Goal: Entertainment & Leisure: Consume media (video, audio)

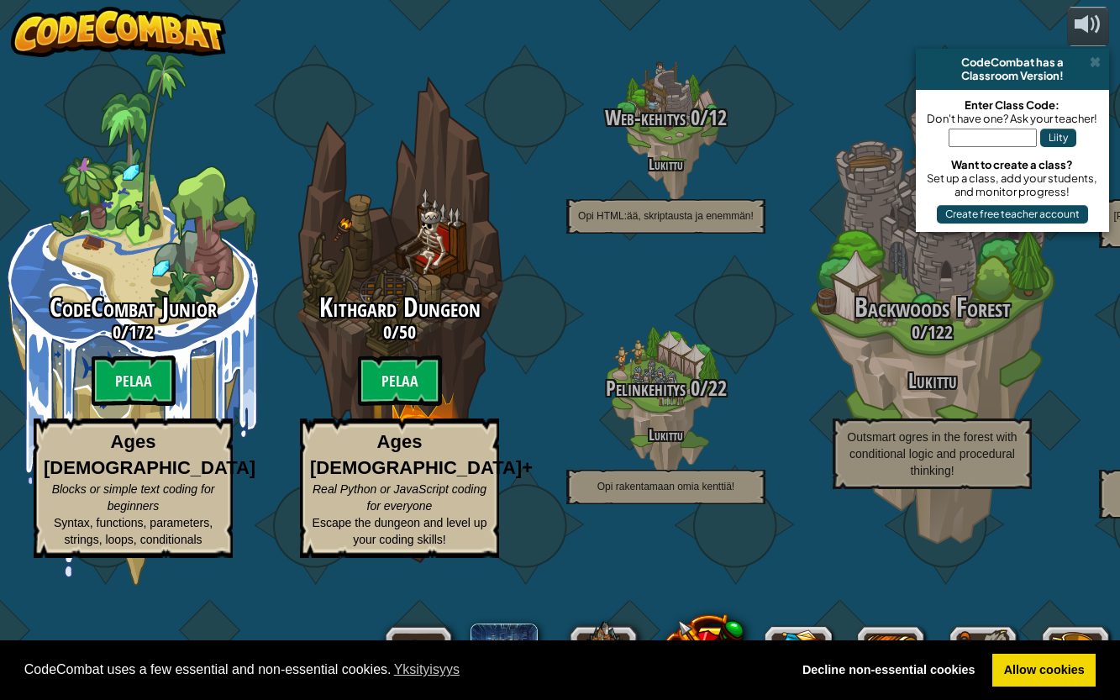
select select "fi"
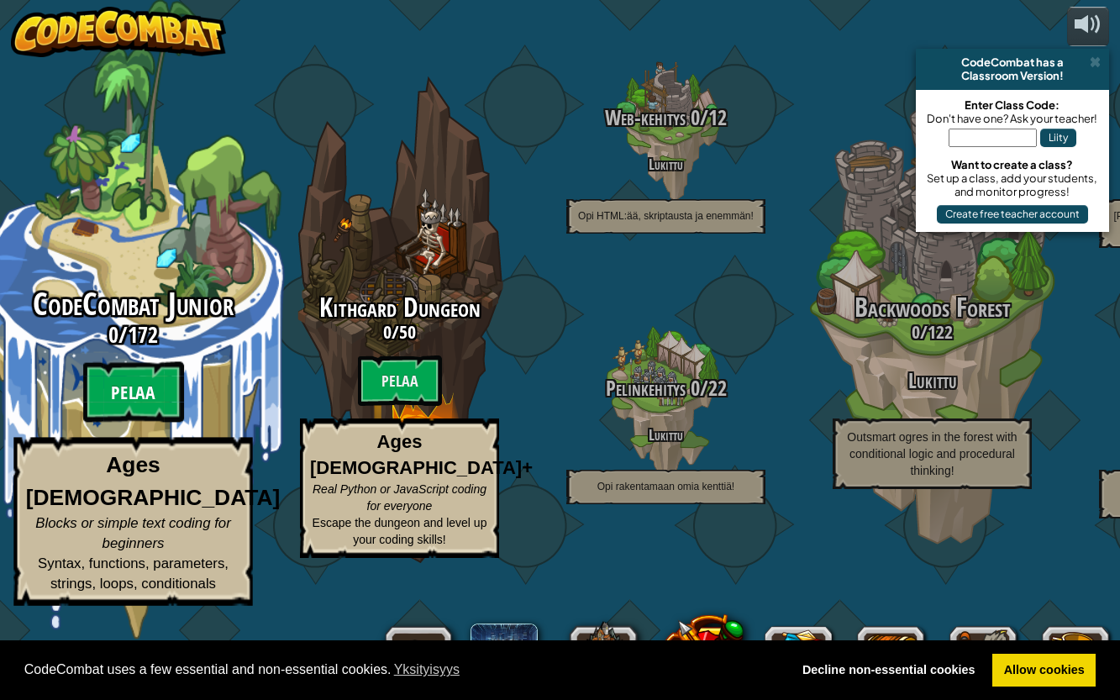
click at [152, 423] on btn "Pelaa" at bounding box center [133, 392] width 101 height 61
select select "fi"
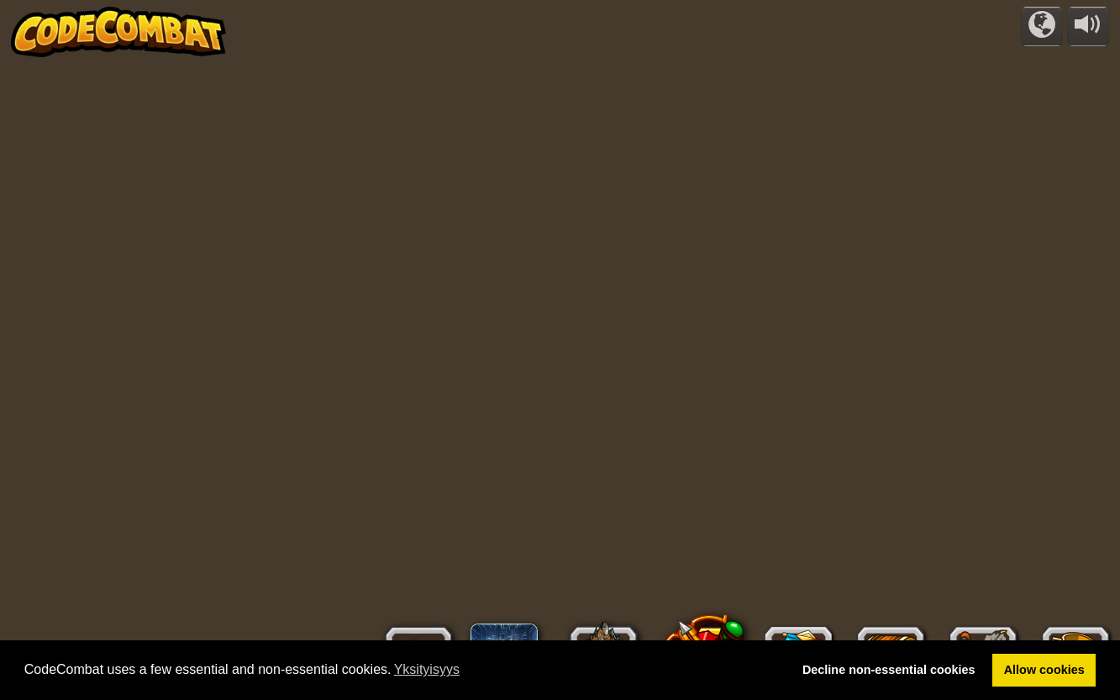
click at [415, 360] on div at bounding box center [559, 350] width 1009 height 700
select select "fi"
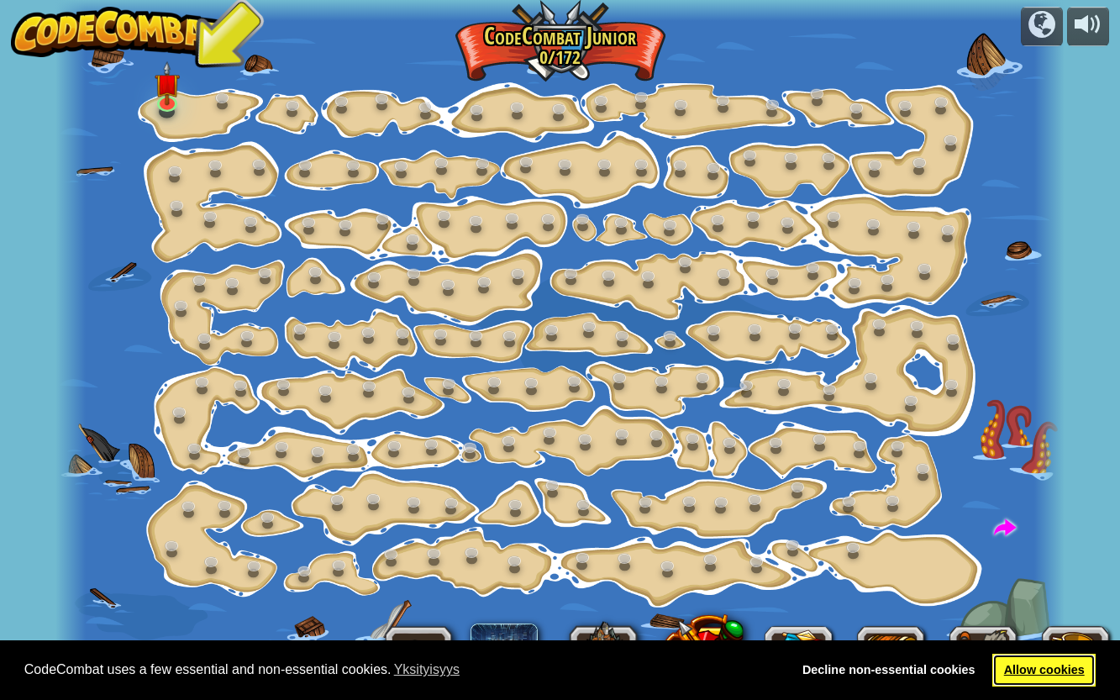
click at [1012, 666] on link "Allow cookies" at bounding box center [1043, 671] width 103 height 34
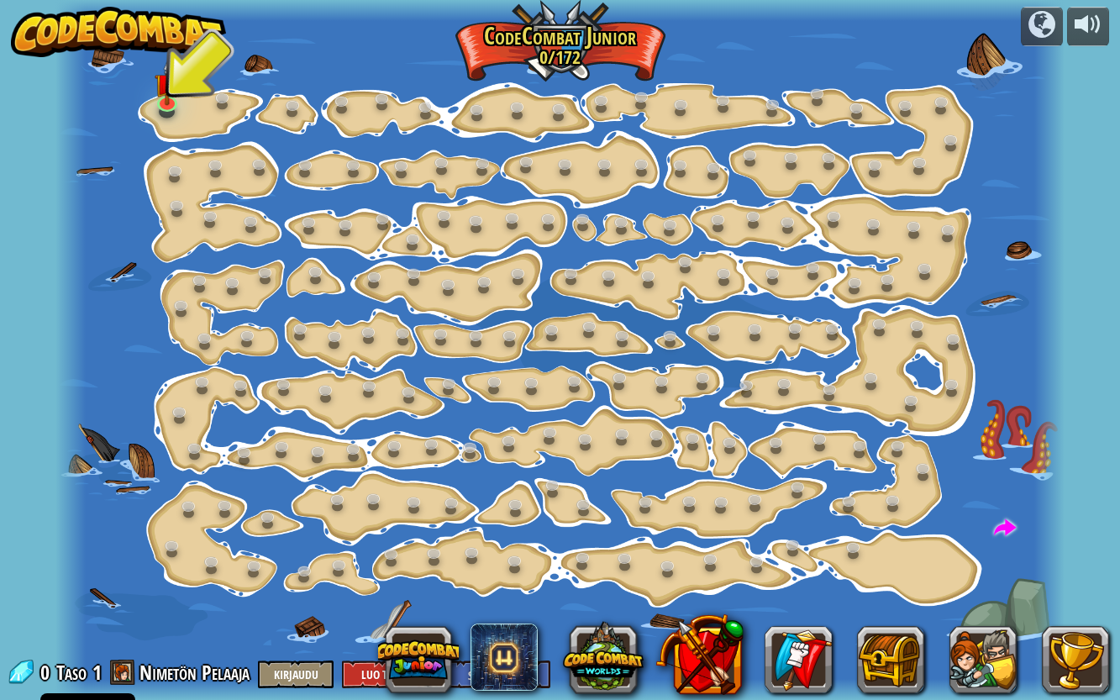
click at [471, 42] on div at bounding box center [559, 350] width 1009 height 700
click at [166, 105] on link at bounding box center [168, 100] width 34 height 34
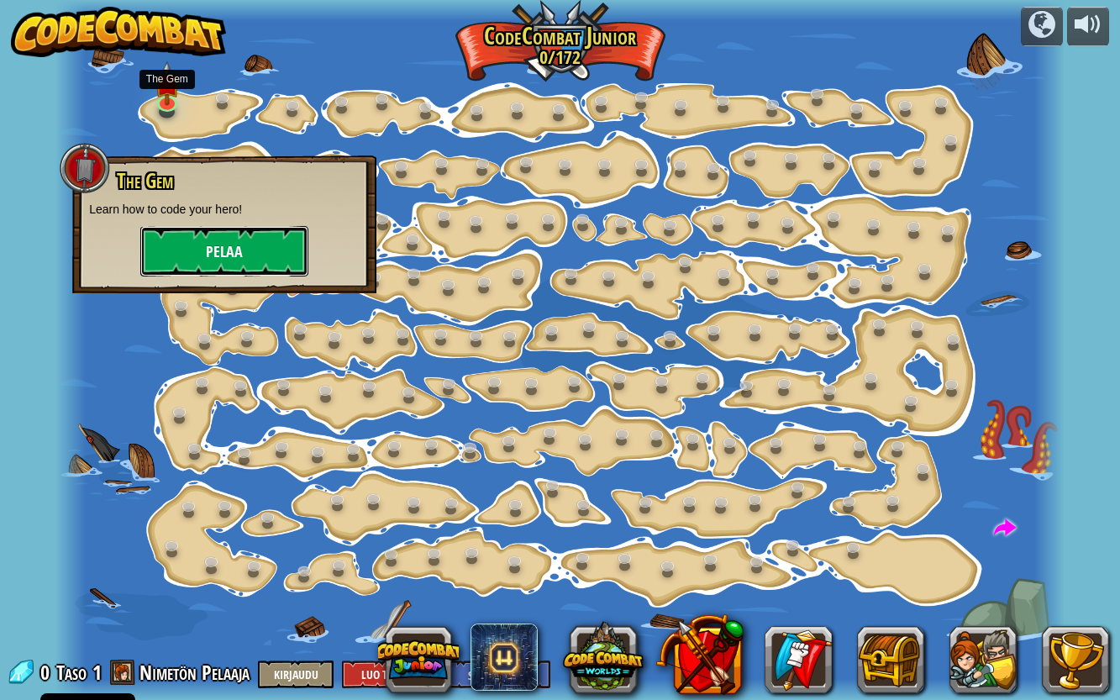
click at [174, 241] on button "Pelaa" at bounding box center [224, 251] width 168 height 50
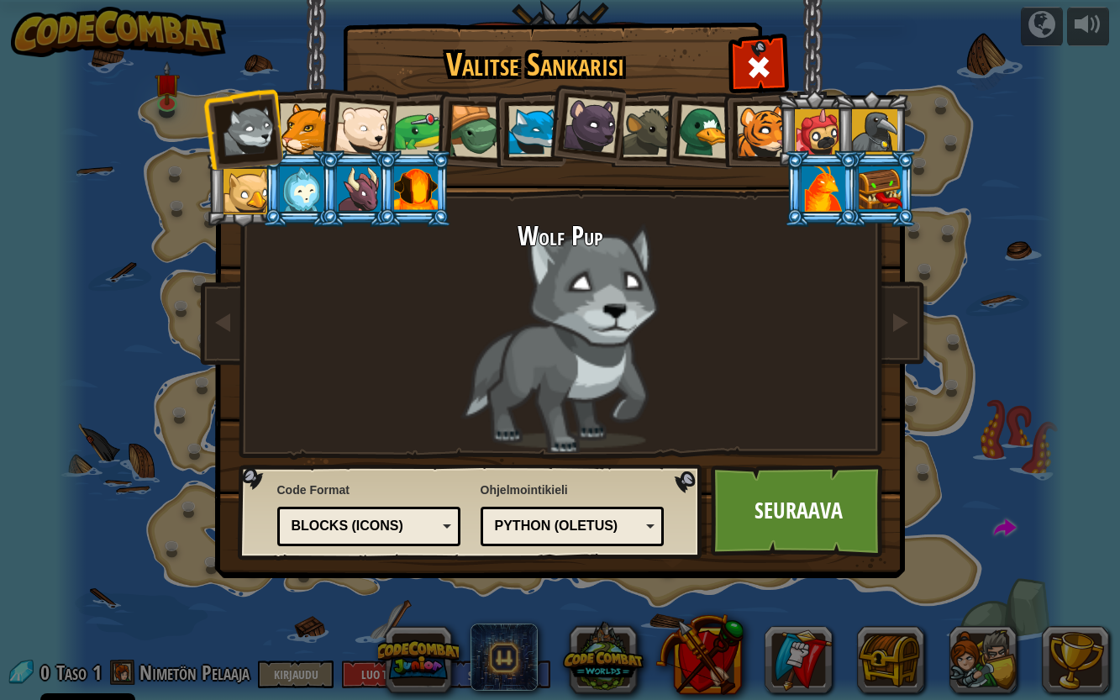
click at [887, 196] on div at bounding box center [881, 188] width 44 height 45
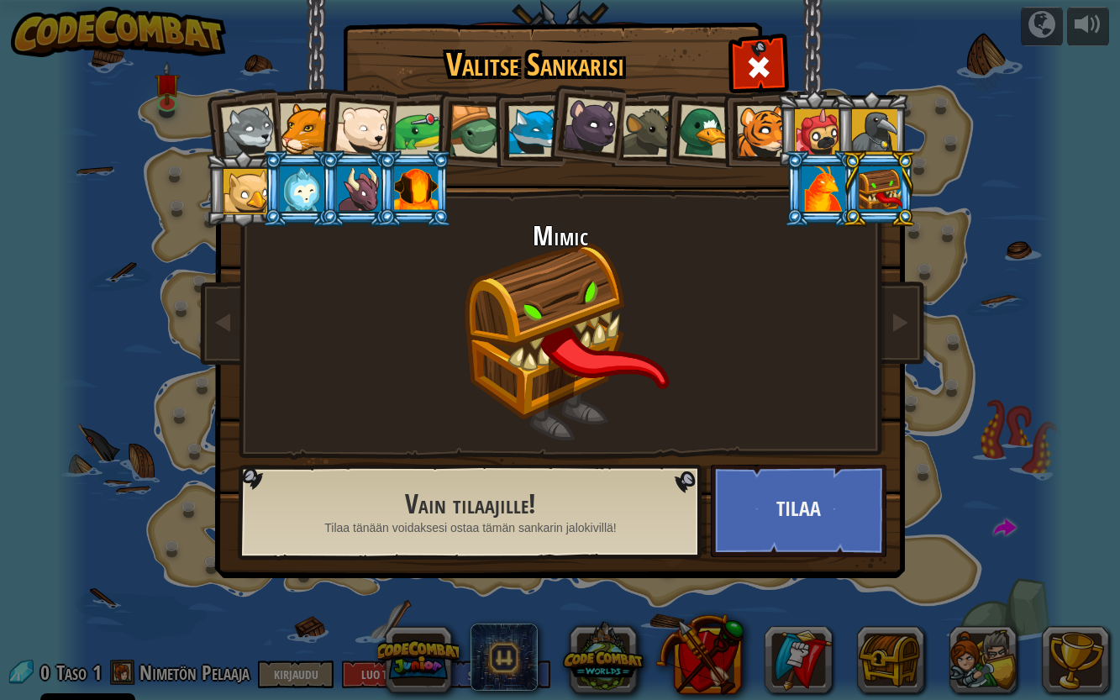
click at [239, 202] on div at bounding box center [246, 191] width 45 height 45
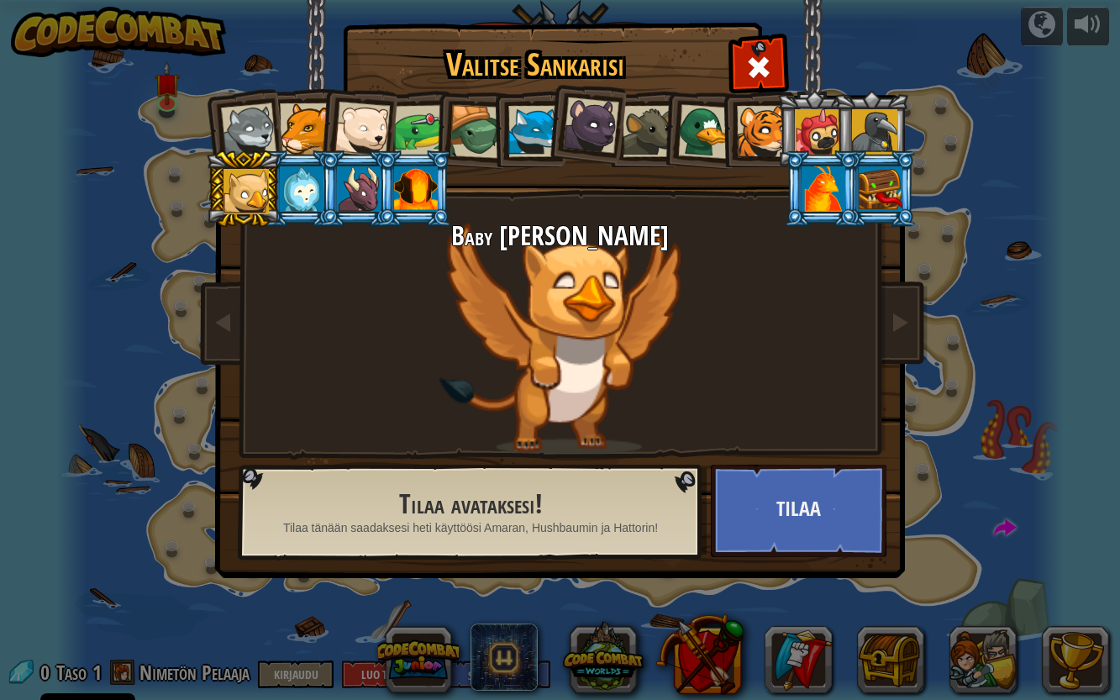
click at [762, 116] on div at bounding box center [762, 131] width 51 height 51
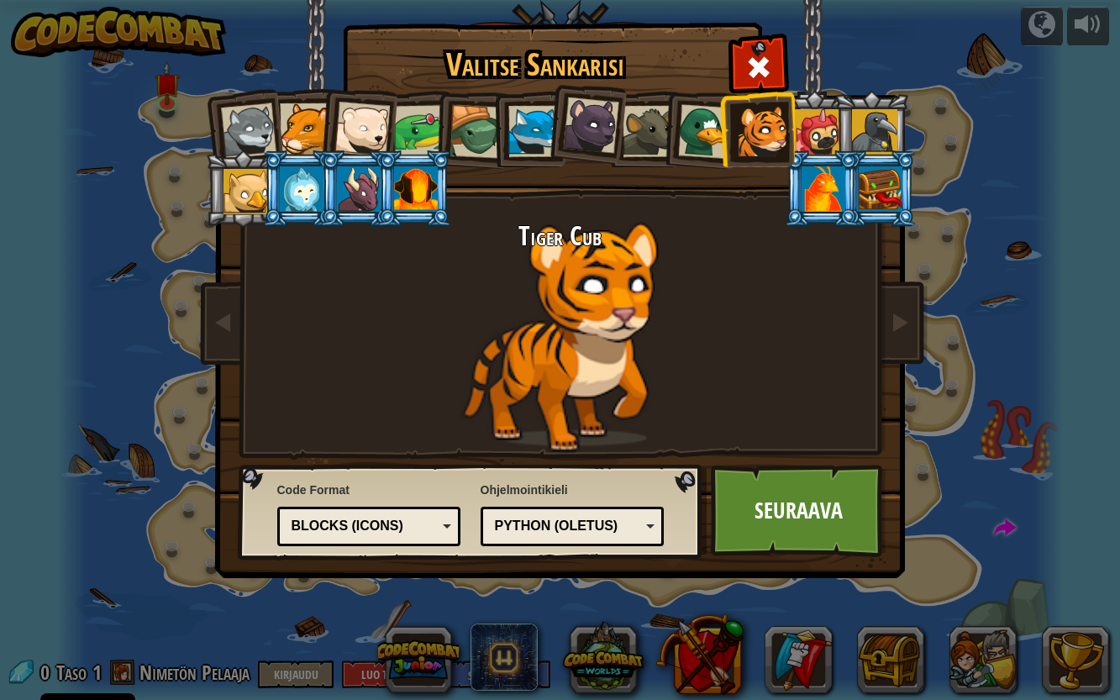
click at [524, 146] on div at bounding box center [533, 131] width 51 height 51
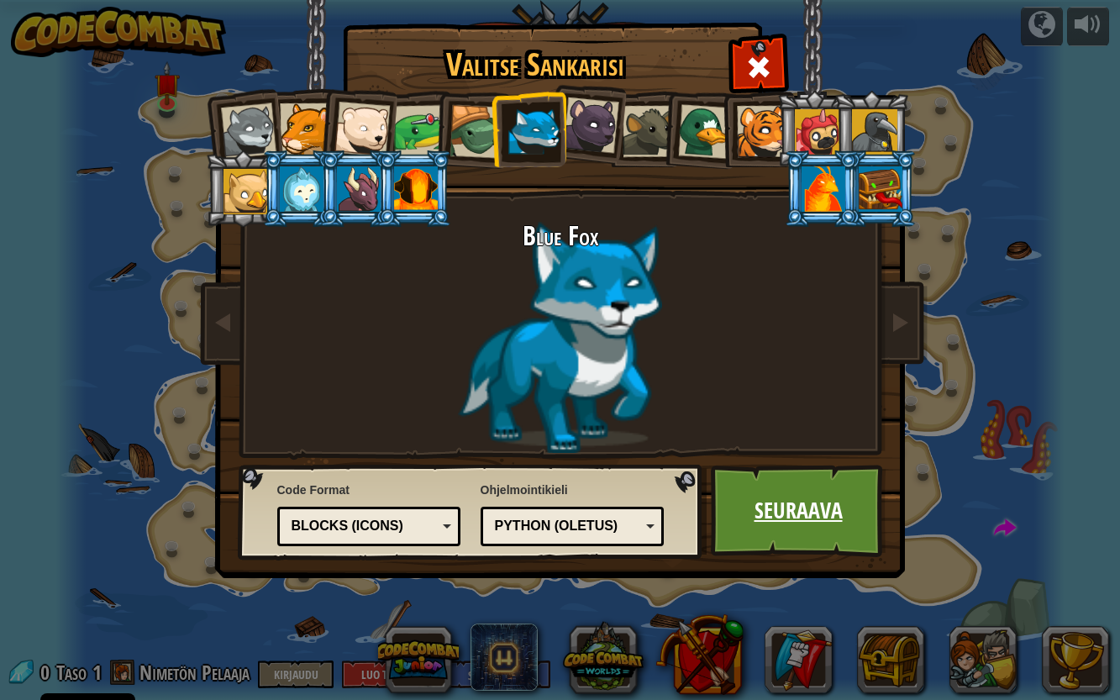
click at [793, 518] on link "Seuraava" at bounding box center [799, 511] width 176 height 92
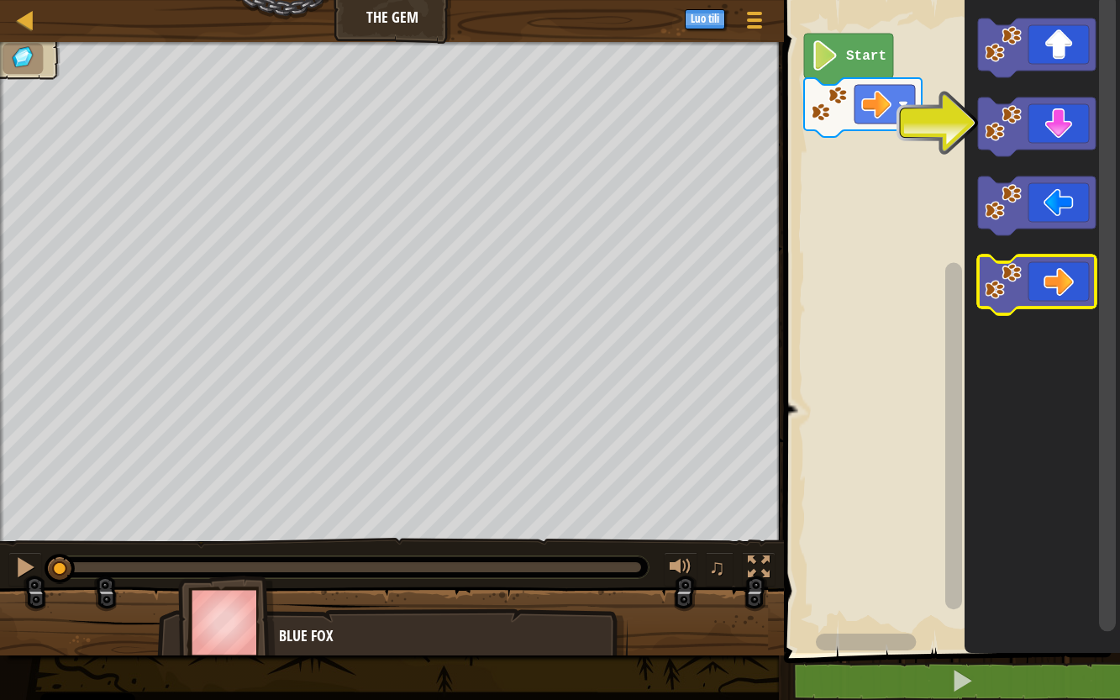
click at [1058, 287] on icon "Blocklyn työnäkymä" at bounding box center [1037, 284] width 118 height 59
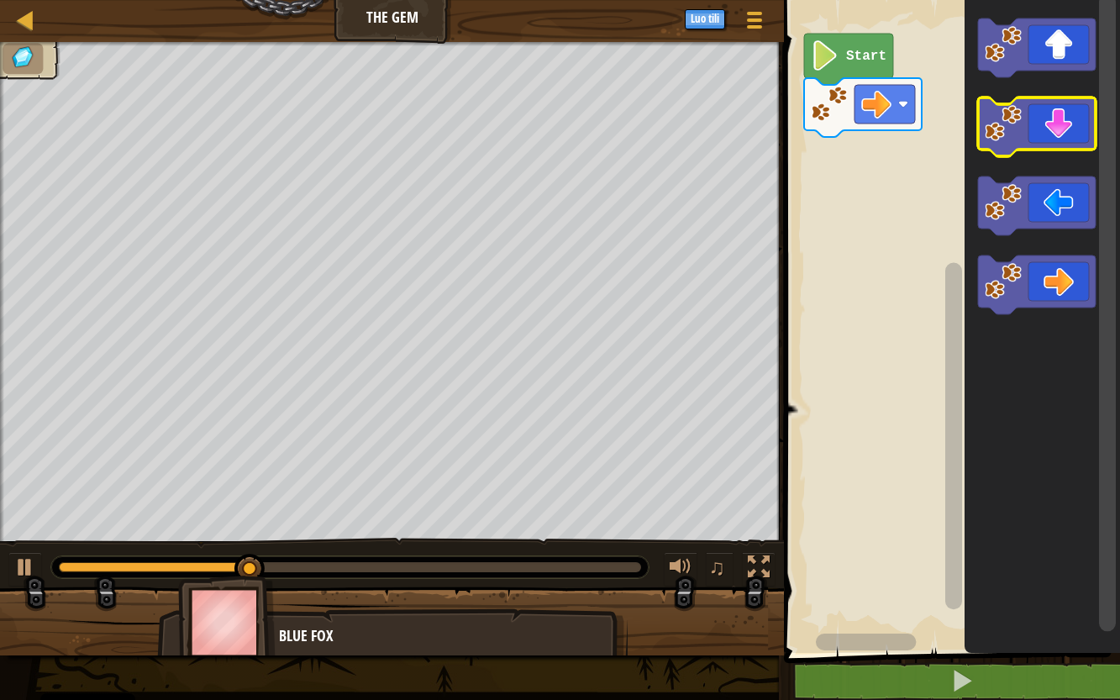
click at [1008, 125] on image "Blocklyn työnäkymä" at bounding box center [1003, 123] width 37 height 37
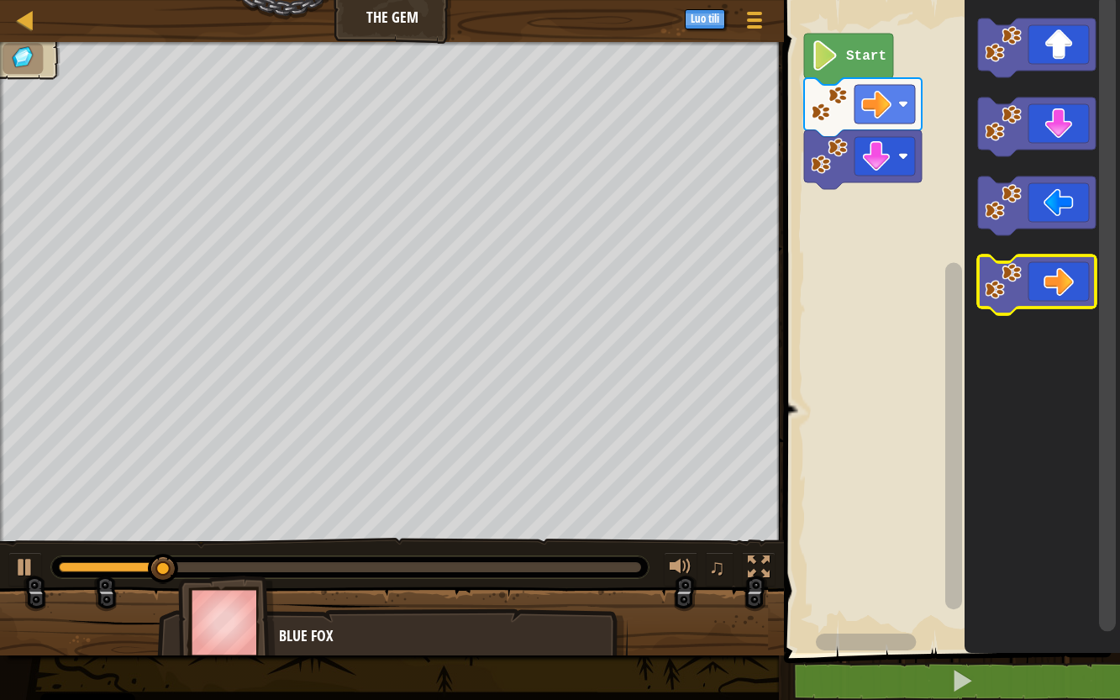
click at [1005, 273] on image "Blocklyn työnäkymä" at bounding box center [1003, 281] width 37 height 37
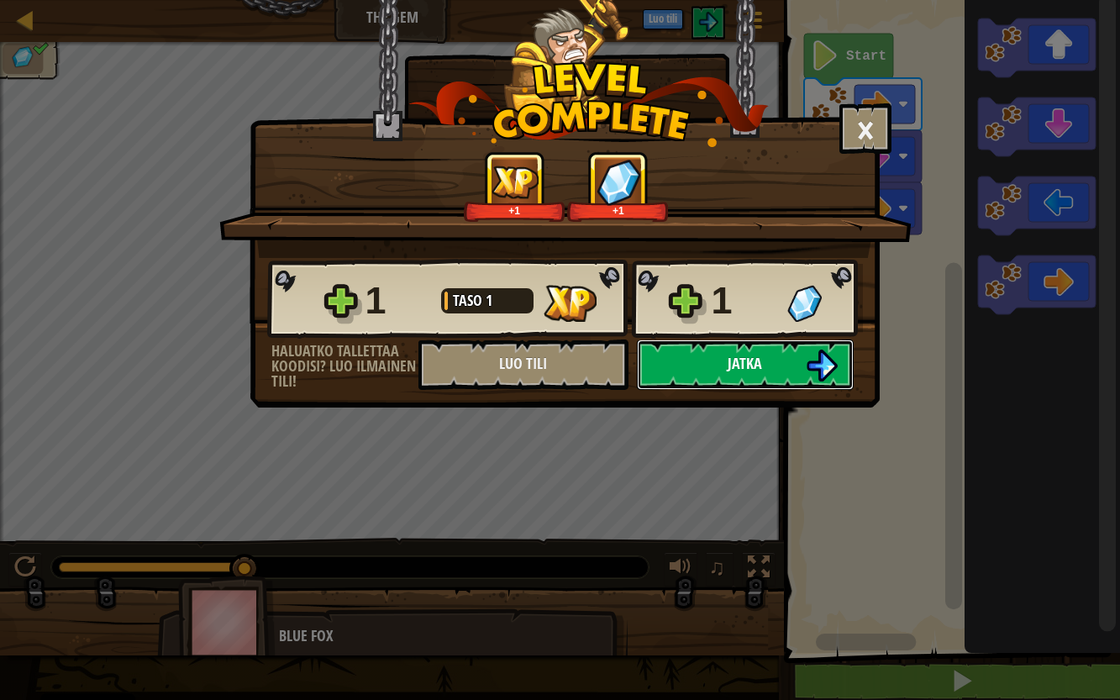
click at [714, 372] on button "Jatka" at bounding box center [745, 364] width 217 height 50
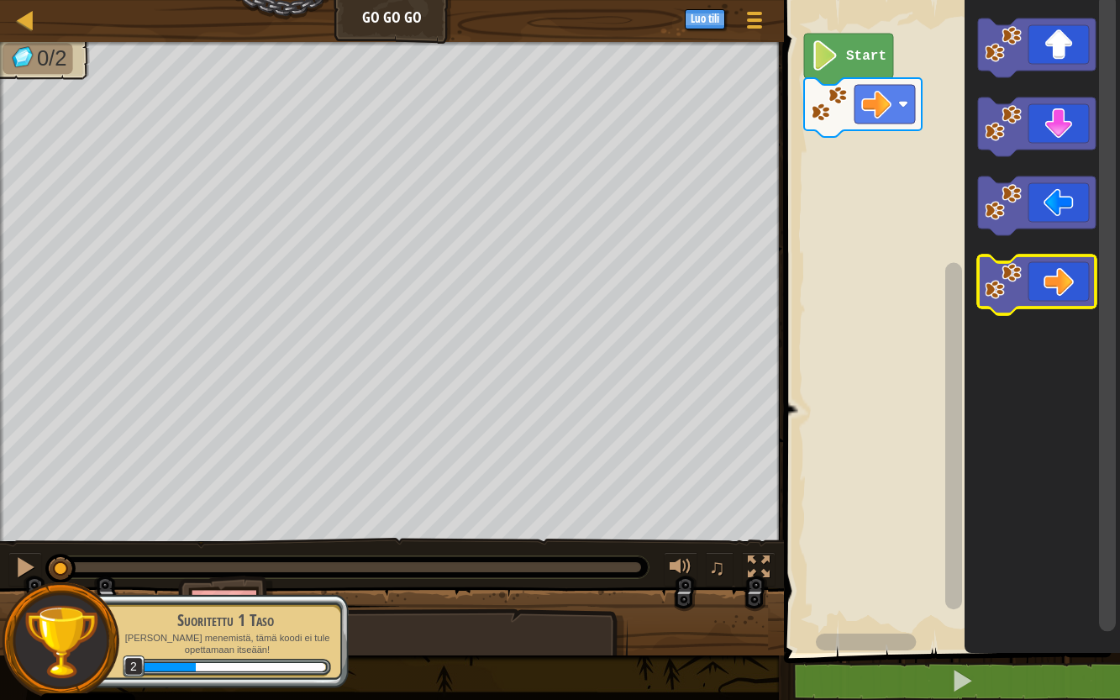
click at [1037, 282] on icon "Blocklyn työnäkymä" at bounding box center [1037, 284] width 118 height 59
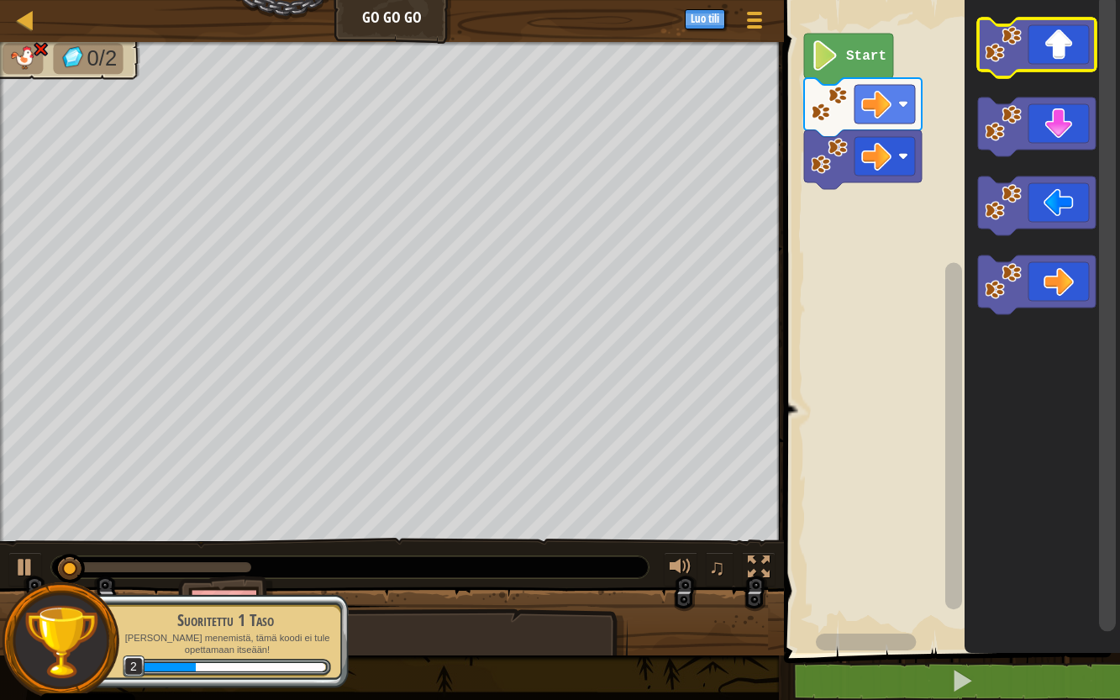
click at [1065, 45] on icon "Blocklyn työnäkymä" at bounding box center [1037, 47] width 118 height 59
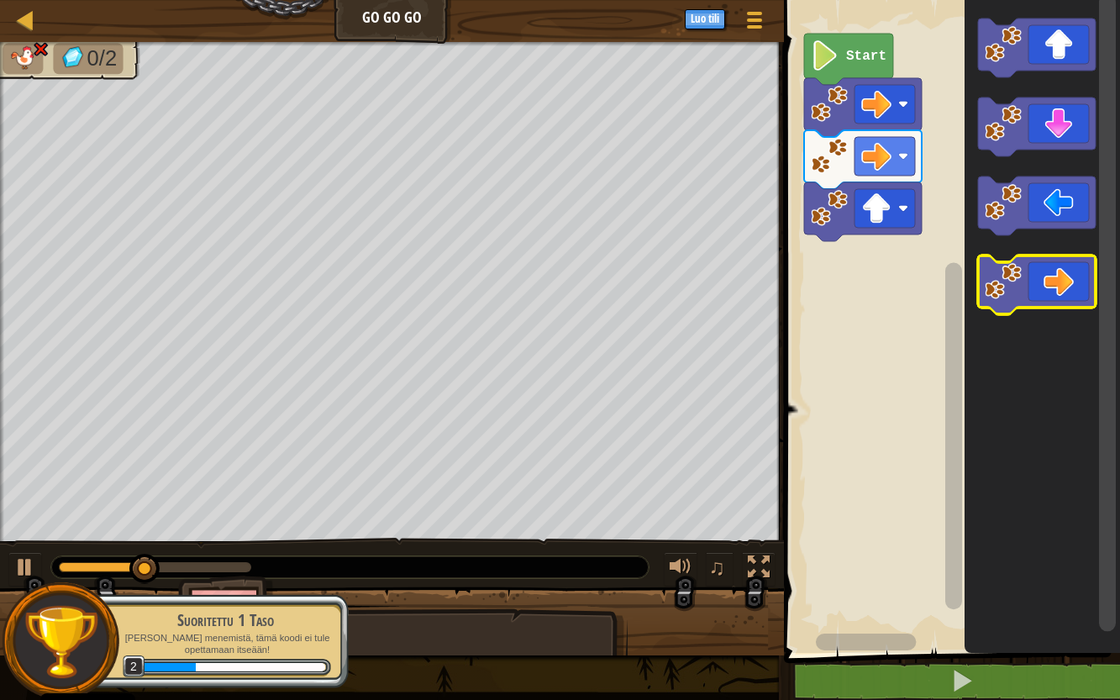
click at [1056, 280] on icon "Blocklyn työnäkymä" at bounding box center [1037, 284] width 118 height 59
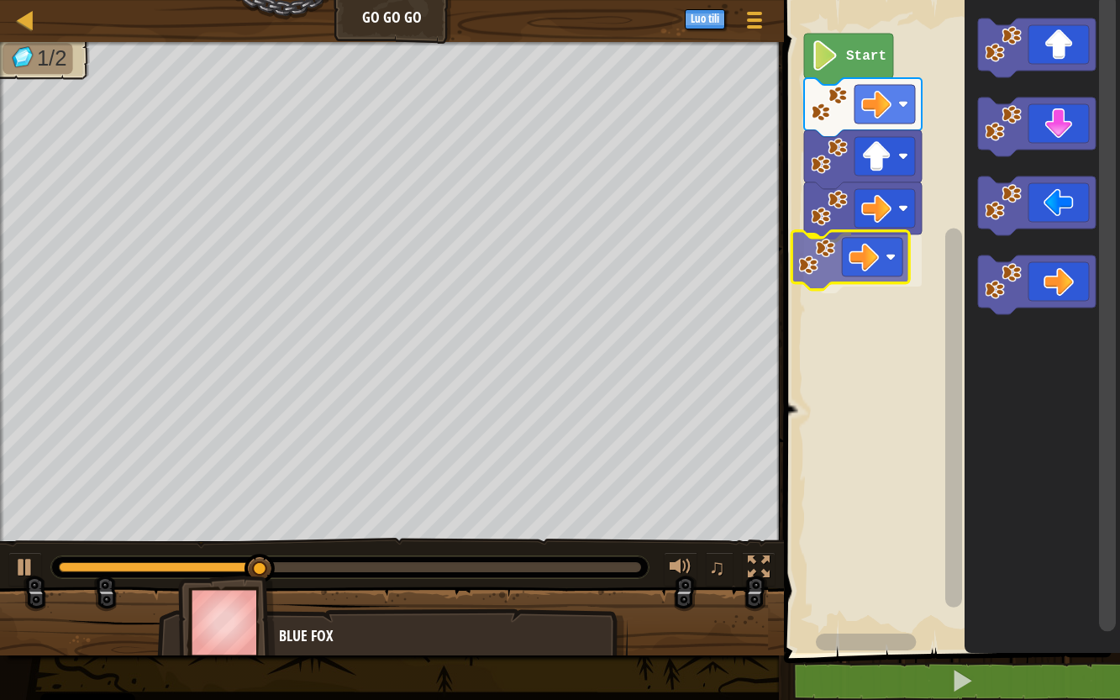
click at [868, 269] on div "Start" at bounding box center [949, 322] width 341 height 661
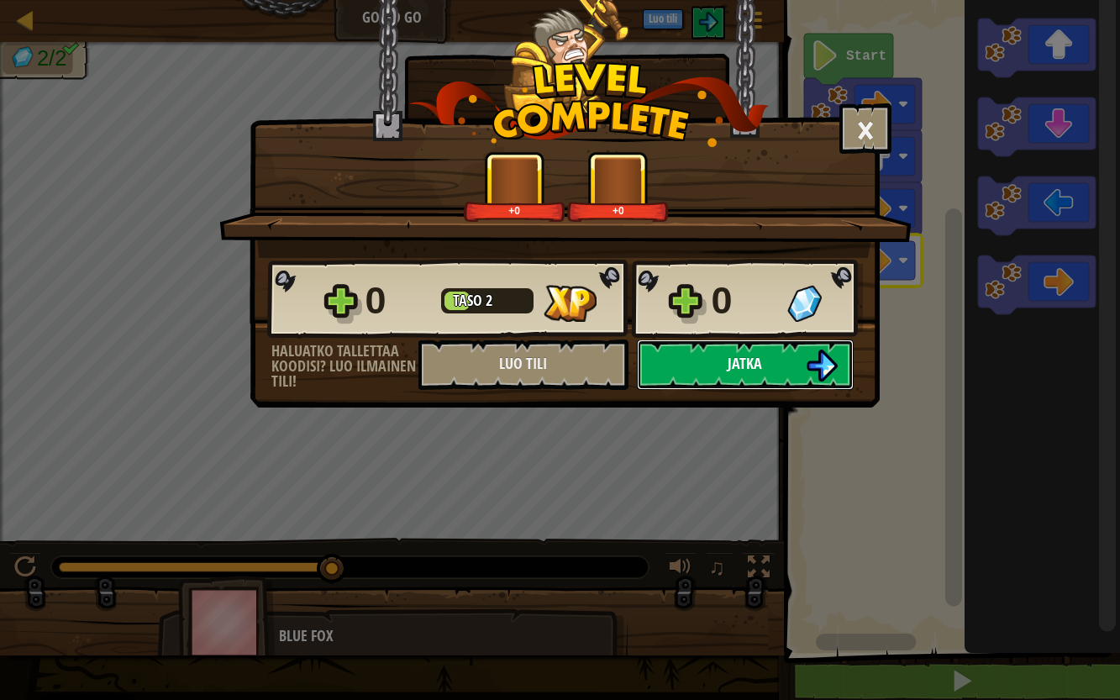
click at [669, 365] on button "Jatka" at bounding box center [745, 364] width 217 height 50
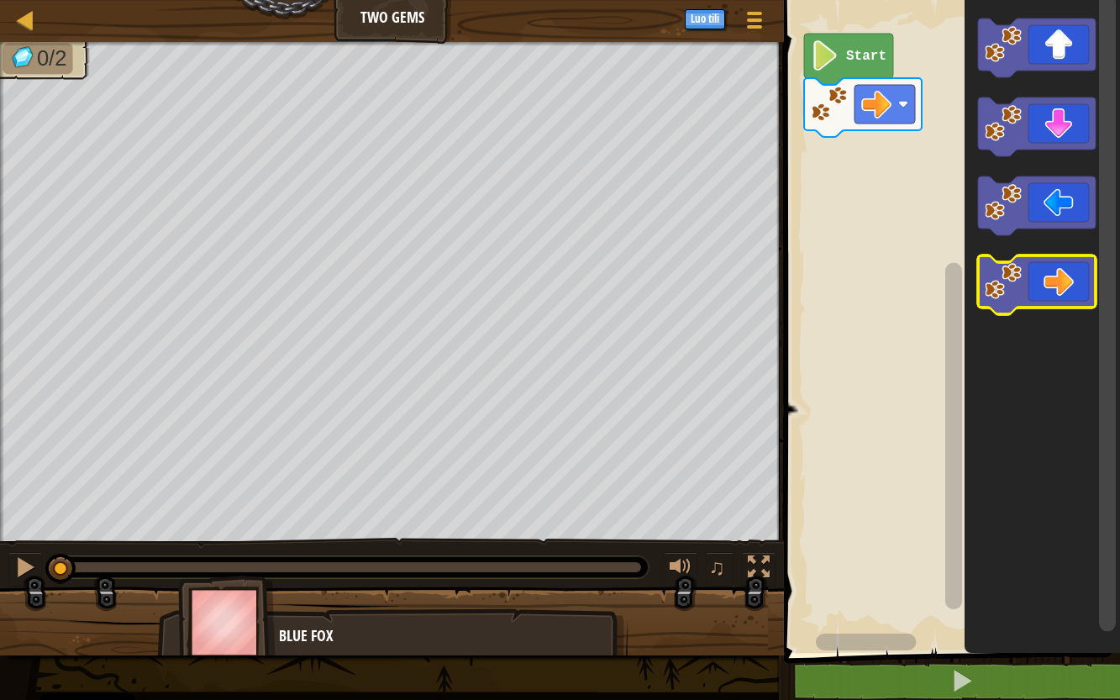
click at [1013, 274] on image "Blocklyn työnäkymä" at bounding box center [1003, 281] width 37 height 37
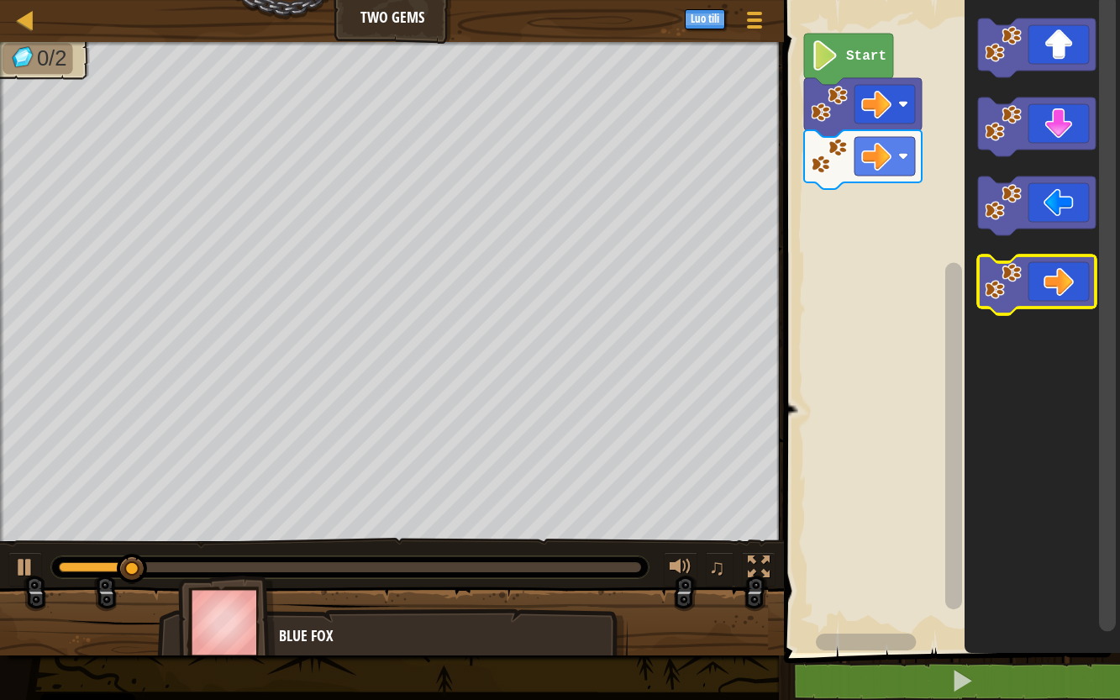
click at [1013, 274] on image "Blocklyn työnäkymä" at bounding box center [1003, 281] width 37 height 37
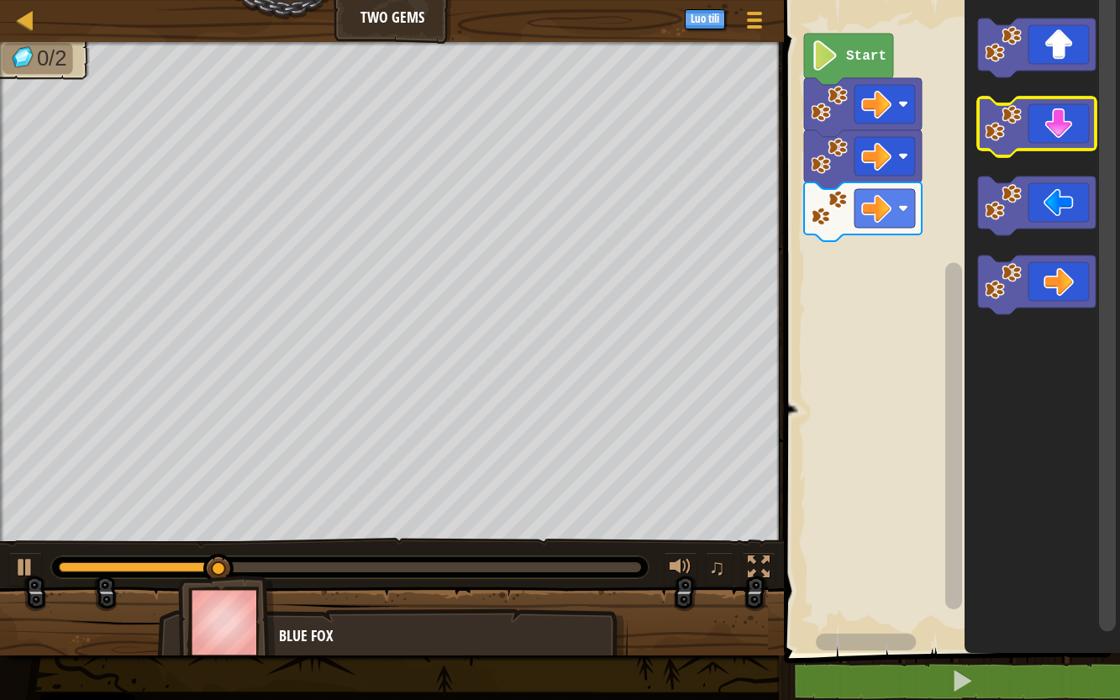
click at [1016, 124] on image "Blocklyn työnäkymä" at bounding box center [1003, 123] width 37 height 37
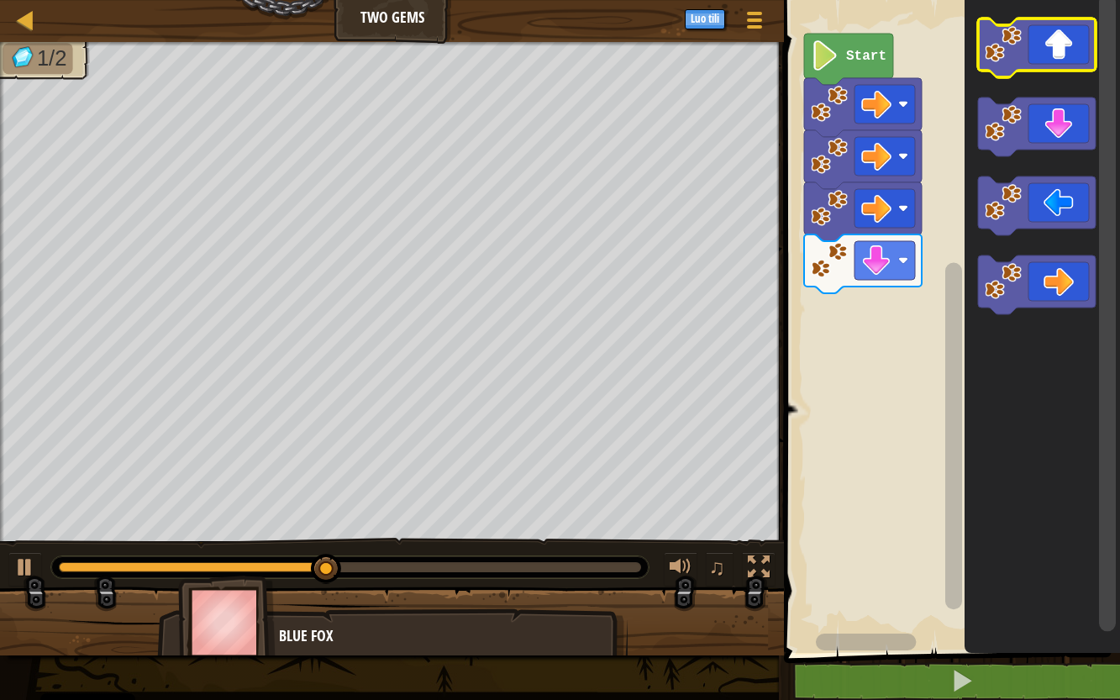
click at [1017, 52] on image "Blocklyn työnäkymä" at bounding box center [1003, 44] width 37 height 37
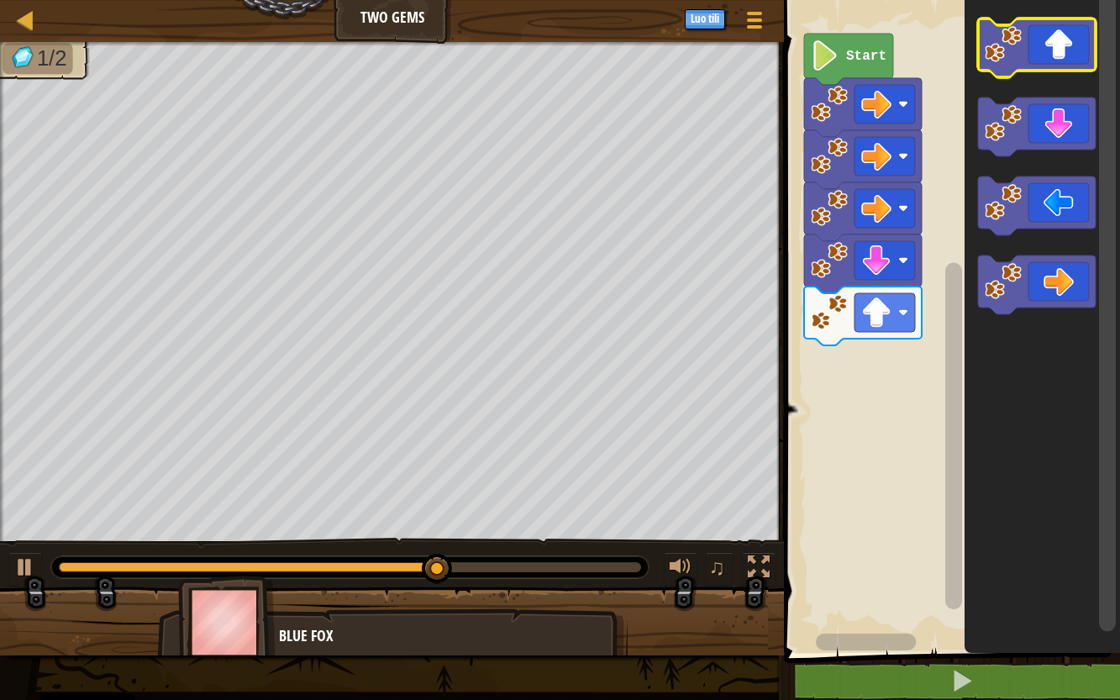
click at [1017, 52] on image "Blocklyn työnäkymä" at bounding box center [1003, 44] width 37 height 37
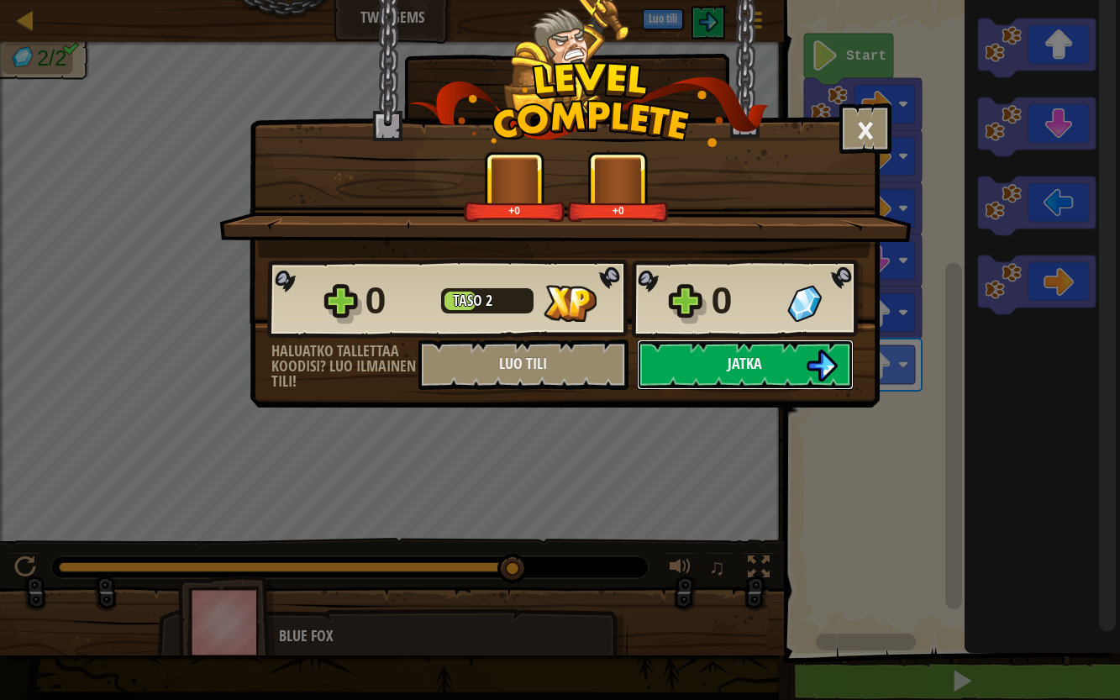
click at [672, 360] on button "Jatka" at bounding box center [745, 364] width 217 height 50
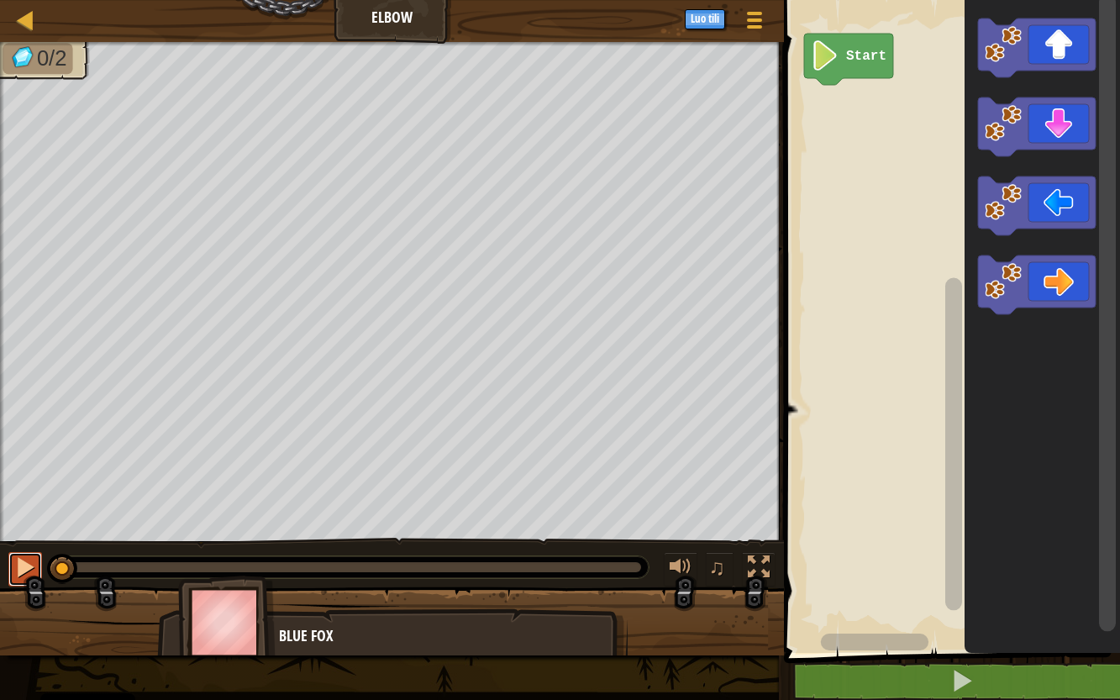
click at [24, 576] on div at bounding box center [25, 567] width 22 height 22
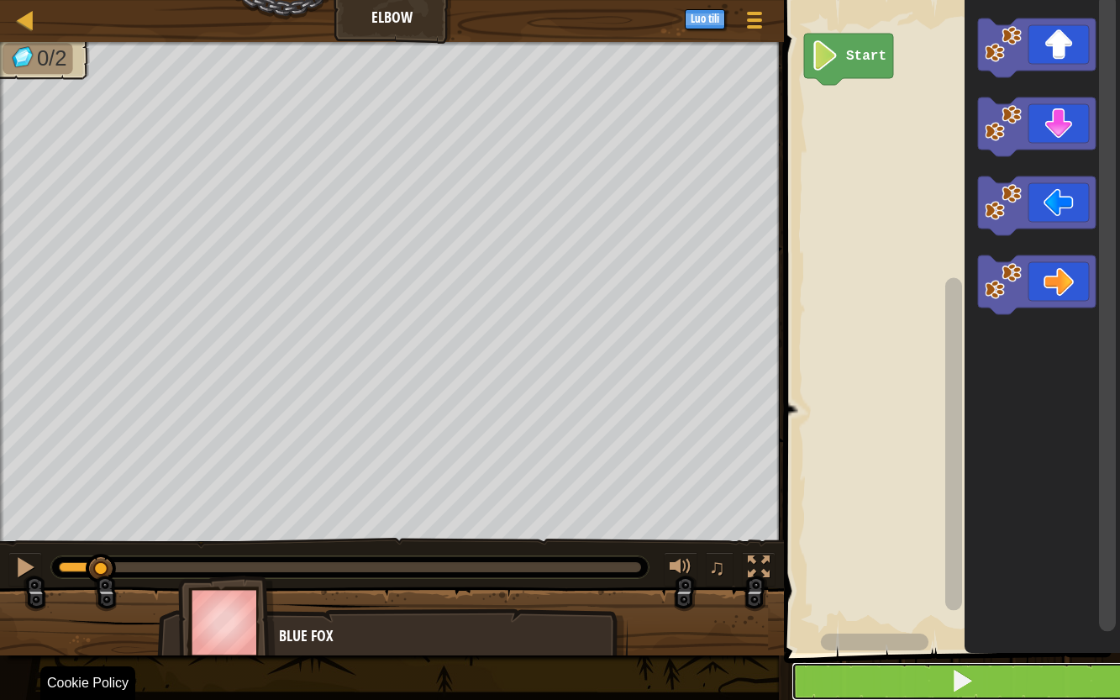
click at [895, 698] on button at bounding box center [962, 681] width 341 height 39
click at [892, 693] on button at bounding box center [962, 681] width 341 height 39
